Goal: Task Accomplishment & Management: Manage account settings

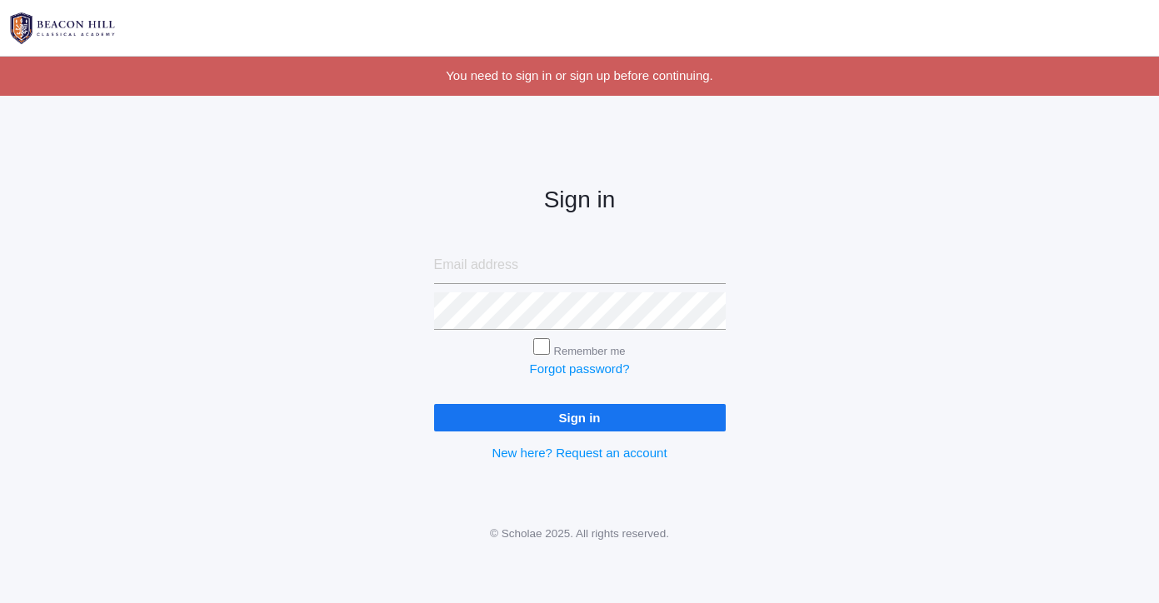
type input "b"
type input "jazmine.benning@yahoo.com"
click at [618, 417] on input "Sign in" at bounding box center [580, 417] width 292 height 27
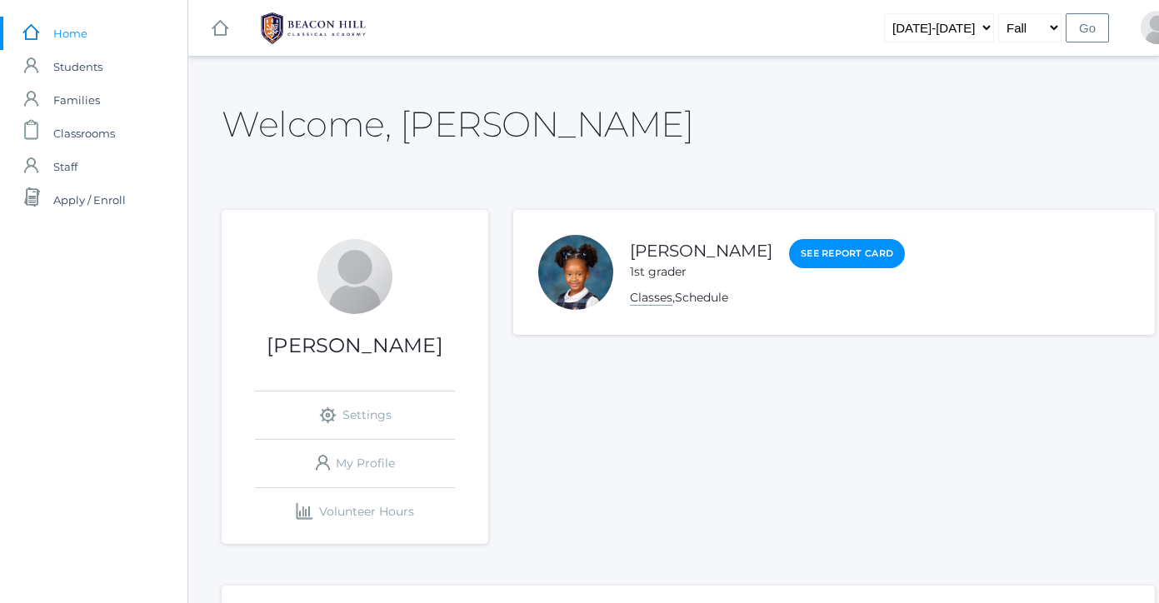
click at [652, 300] on link "Classes" at bounding box center [651, 298] width 42 height 16
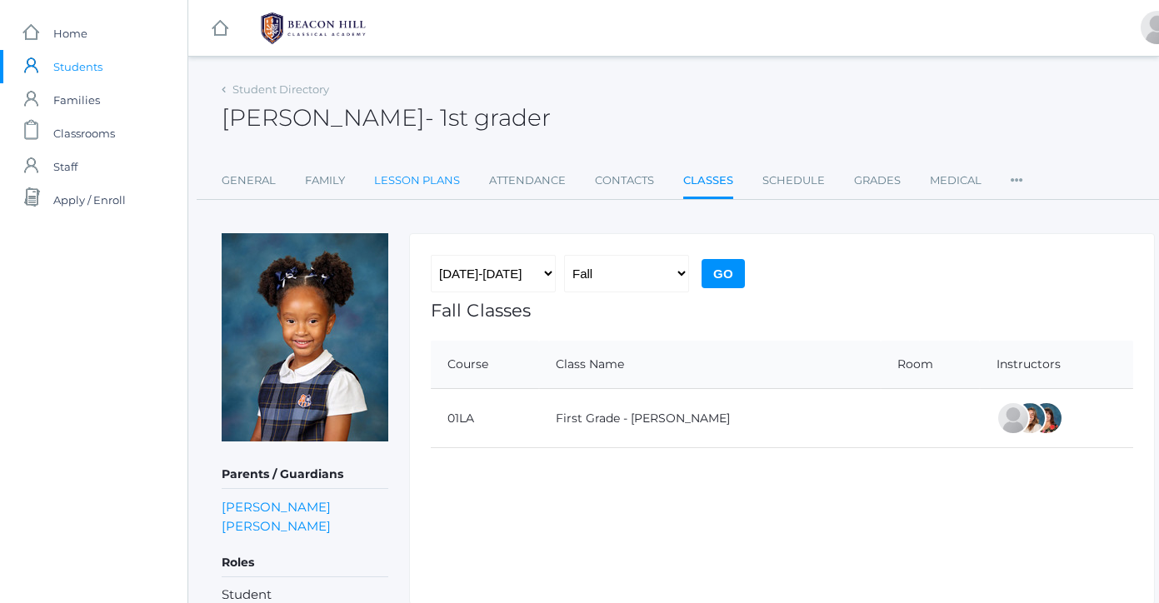
click at [417, 181] on link "Lesson Plans" at bounding box center [417, 180] width 86 height 33
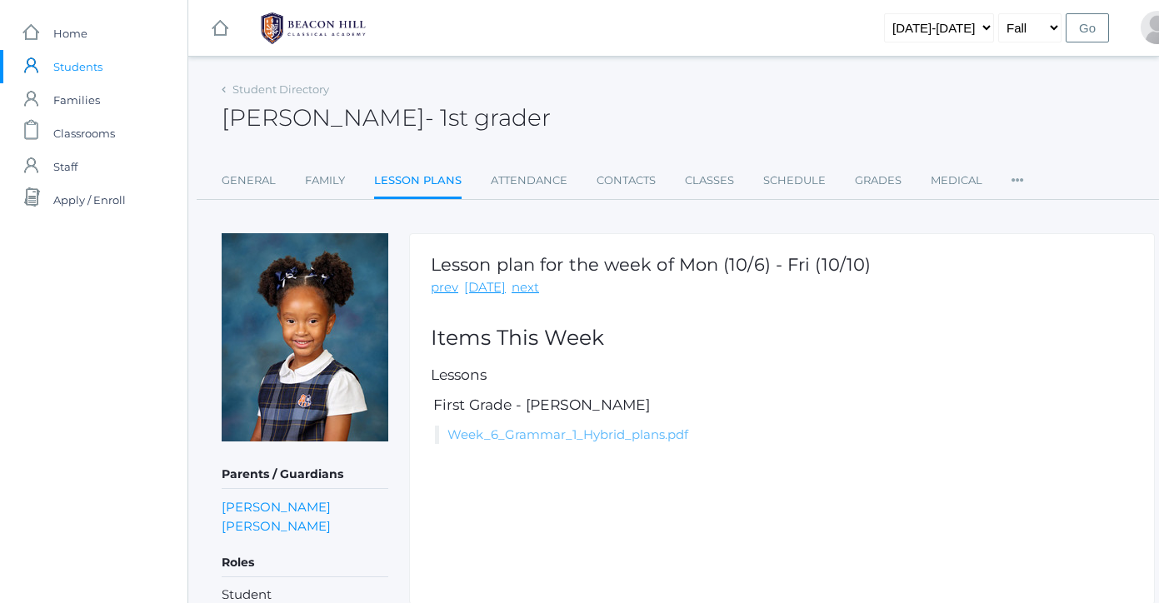
click at [515, 438] on link "Week_6_Grammar_1_Hybrid_plans.pdf" at bounding box center [567, 435] width 241 height 16
click at [520, 436] on link "Week_6_Grammar_1_Hybrid_plans.pdf" at bounding box center [567, 435] width 241 height 16
